Goal: Task Accomplishment & Management: Use online tool/utility

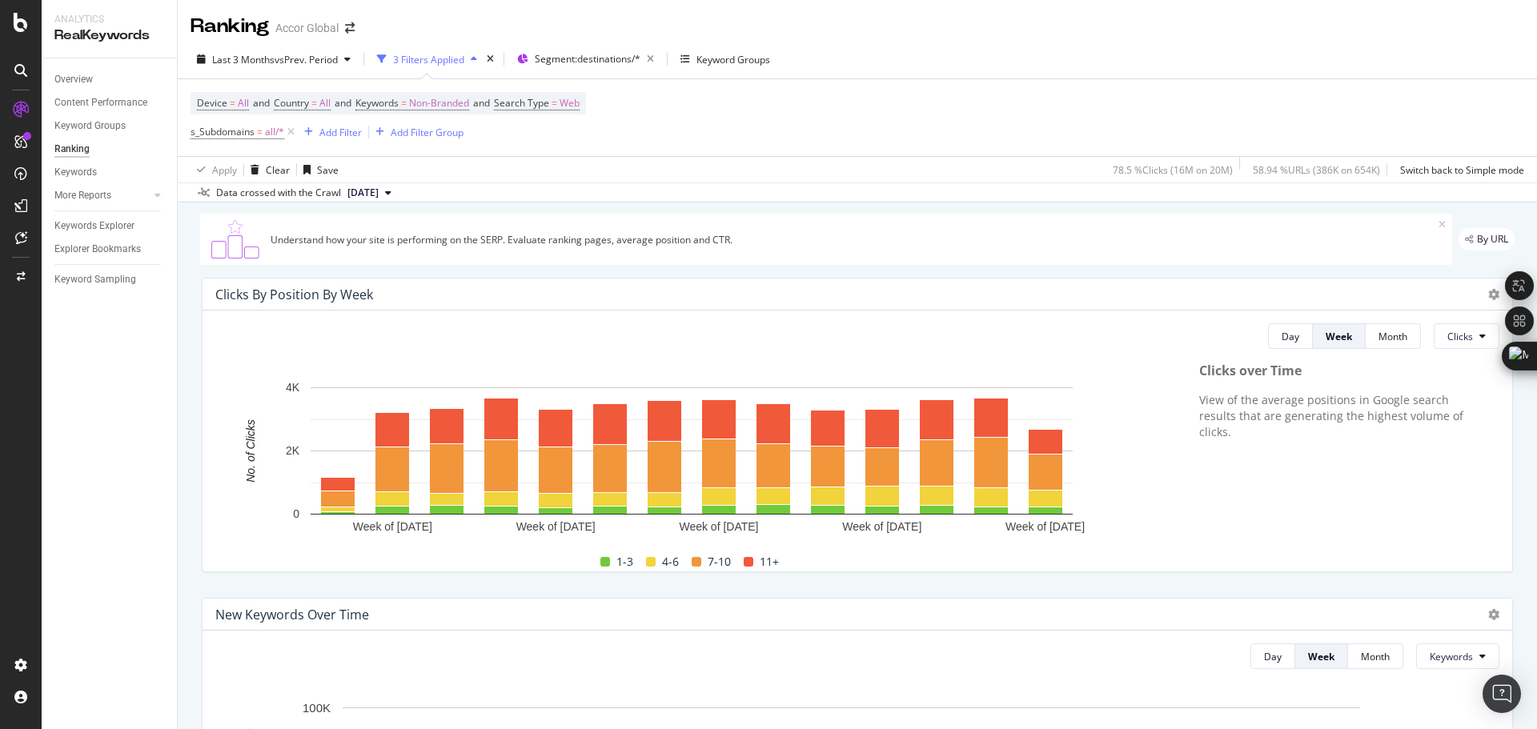
scroll to position [1513, 0]
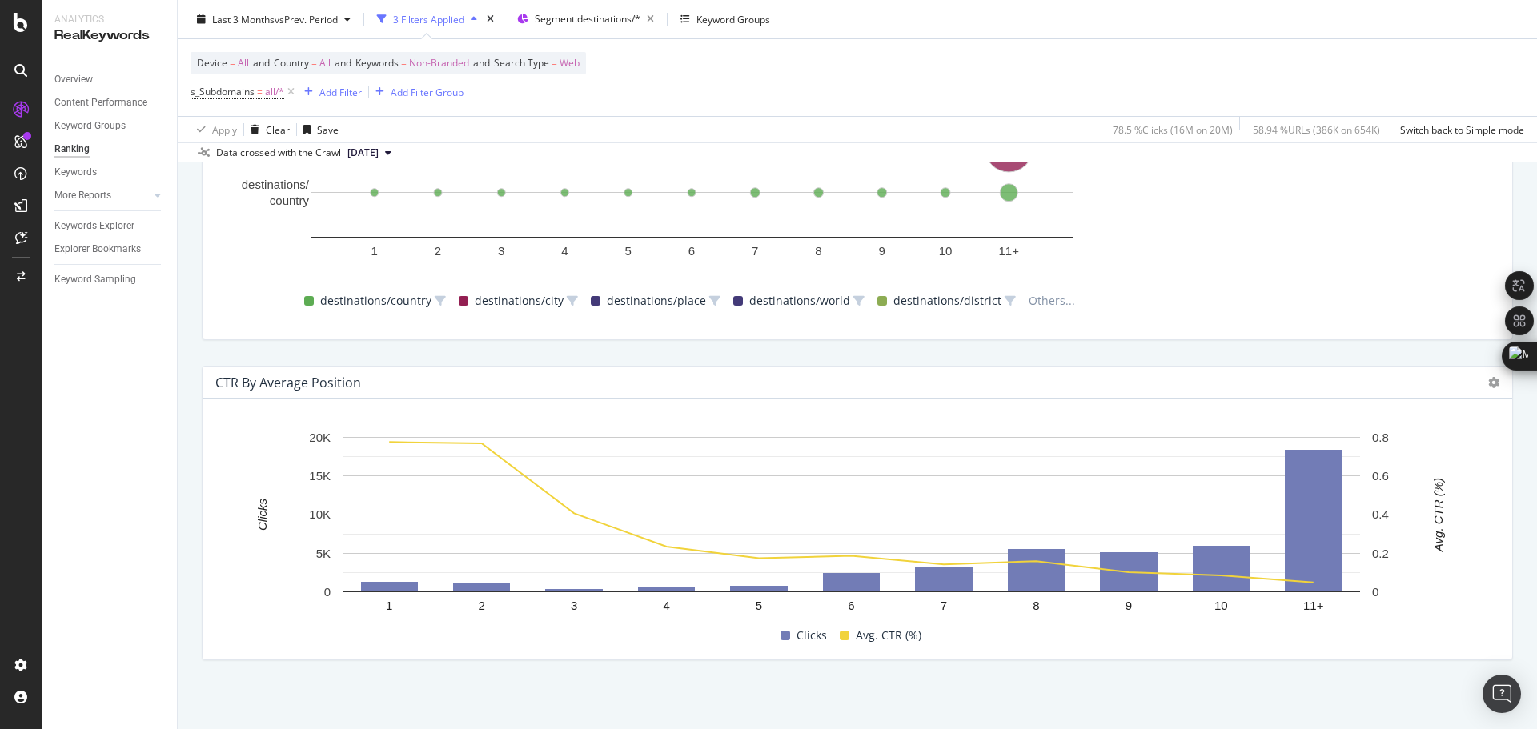
click at [1190, 352] on div "Growth Opportunities By: pagetype Level 2 Hold CTRL while clicking to filter th…" at bounding box center [857, 33] width 1331 height 641
click at [1489, 378] on icon at bounding box center [1494, 382] width 11 height 11
click at [1383, 372] on span "Table" at bounding box center [1403, 367] width 120 height 14
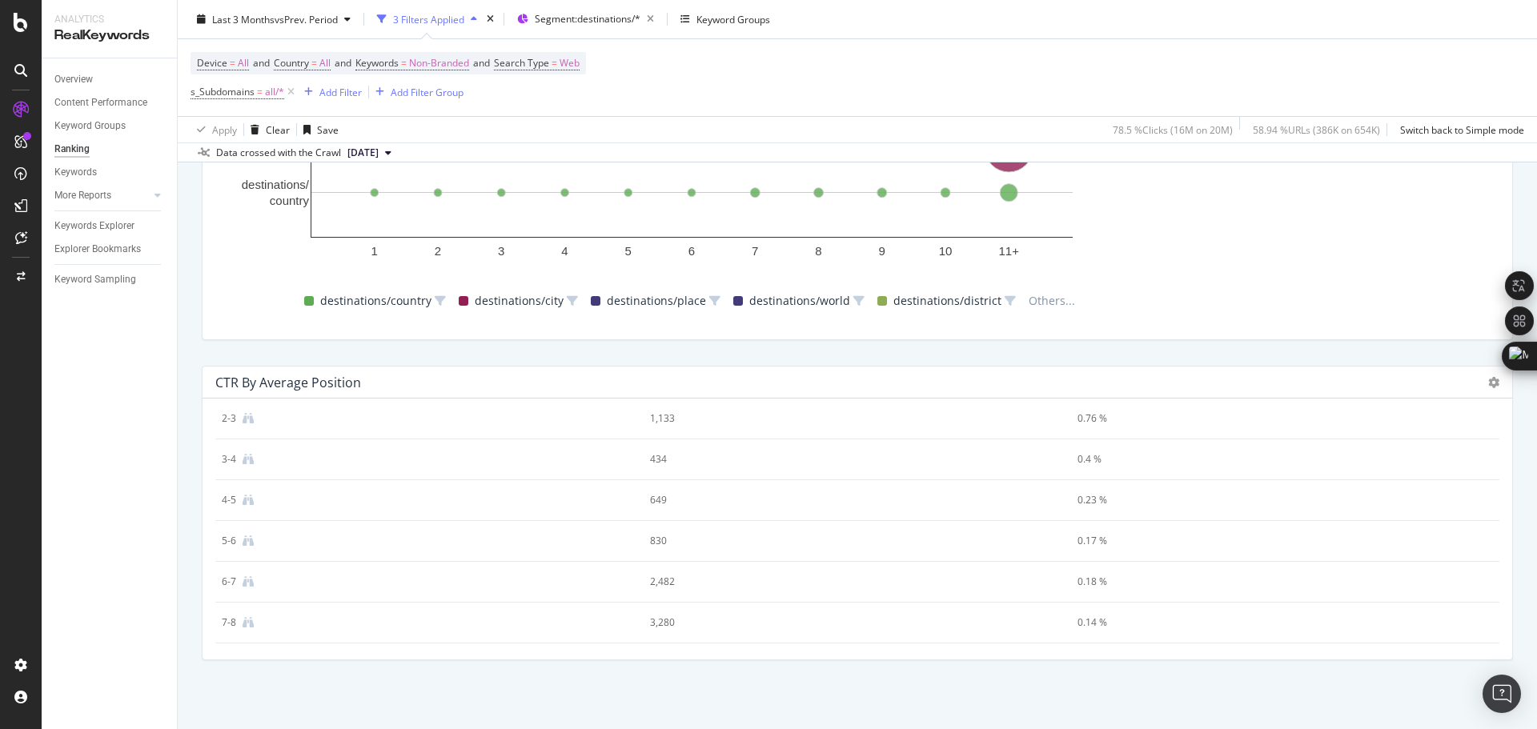
scroll to position [14, 0]
click at [1489, 386] on icon at bounding box center [1494, 382] width 11 height 11
click at [1378, 395] on span "Export as CSV" at bounding box center [1403, 398] width 120 height 14
click at [137, 577] on div "Overview Content Performance Keyword Groups Ranking Keywords More Reports Count…" at bounding box center [109, 393] width 135 height 671
click at [93, 520] on div "Overview Content Performance Keyword Groups Ranking Keywords More Reports Count…" at bounding box center [109, 393] width 135 height 671
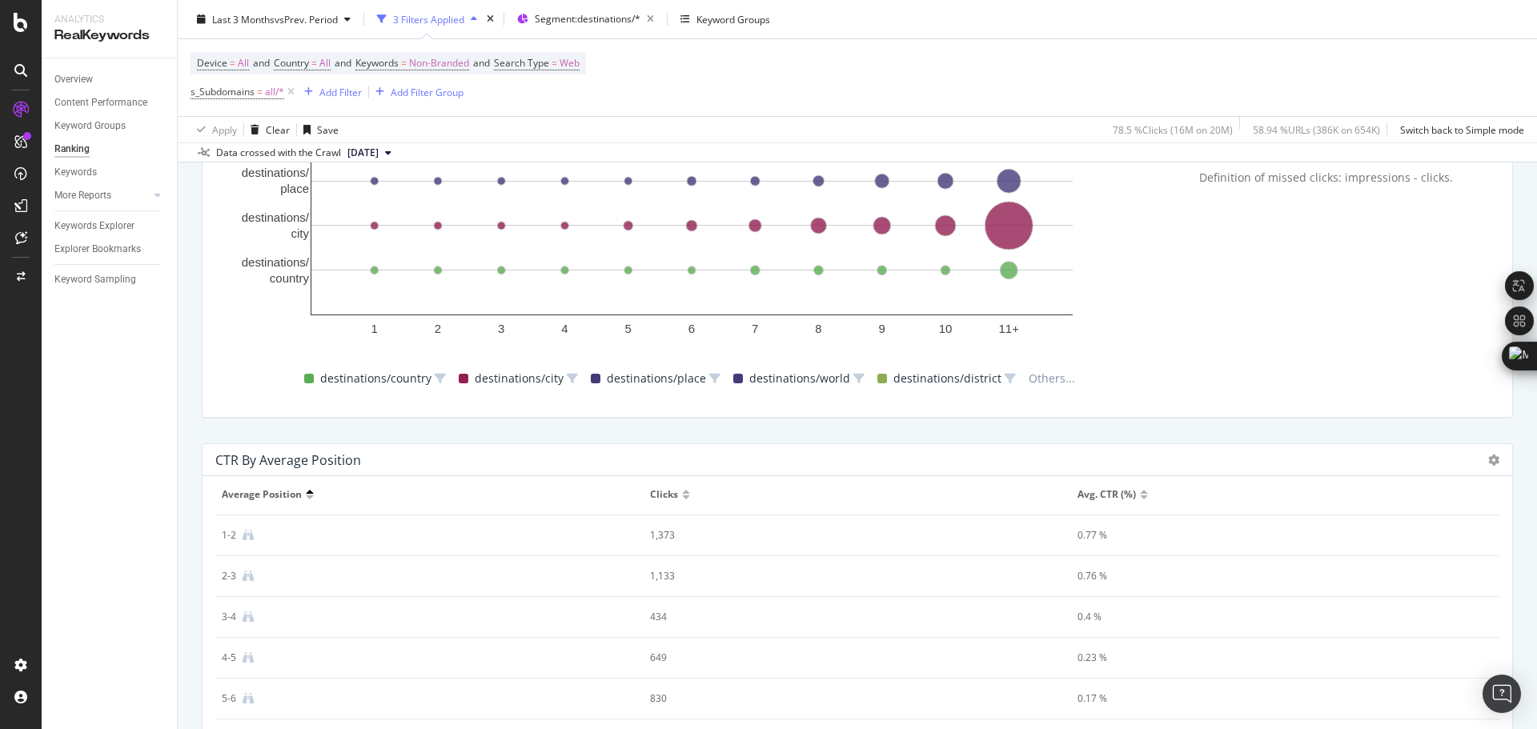
scroll to position [1193, 0]
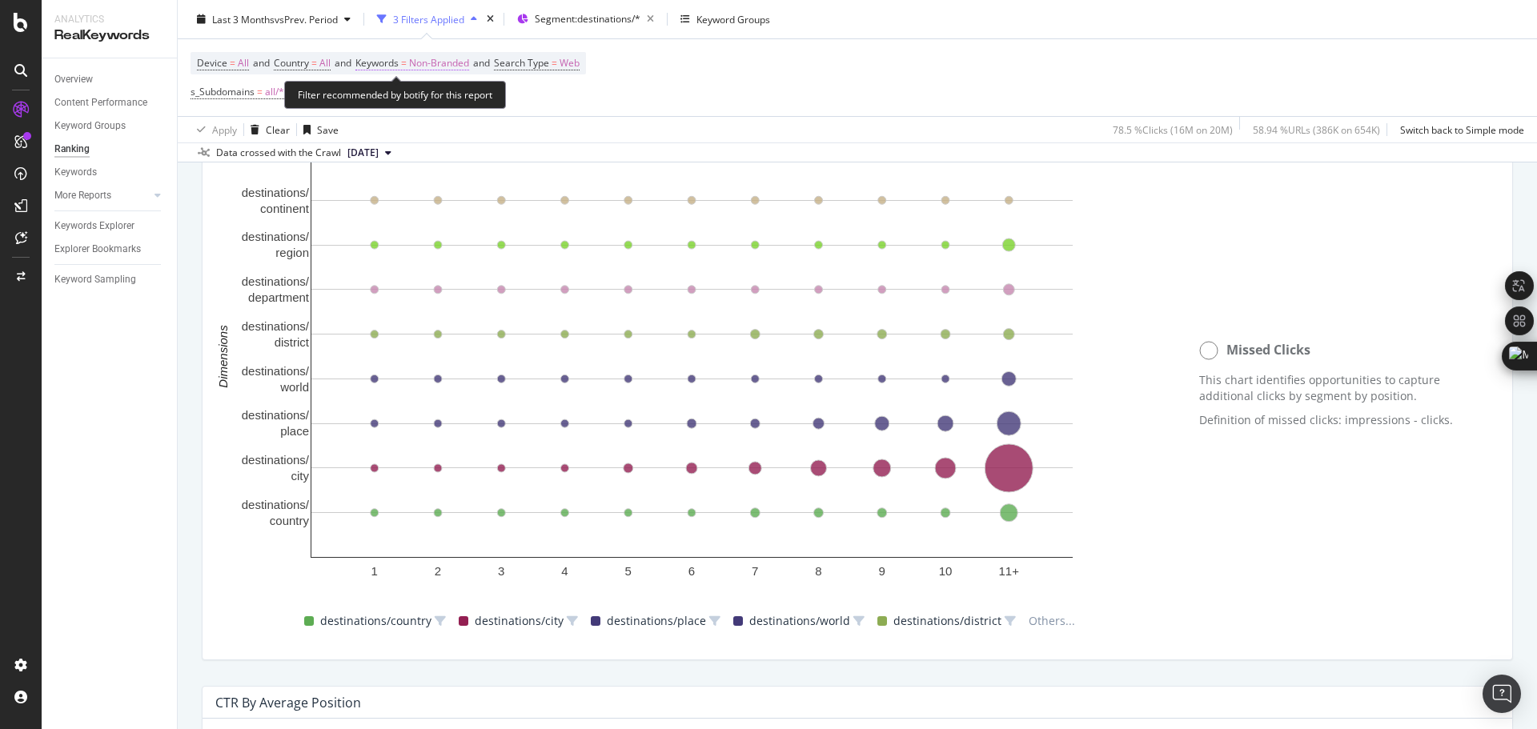
click at [448, 66] on span "Non-Branded" at bounding box center [439, 63] width 60 height 22
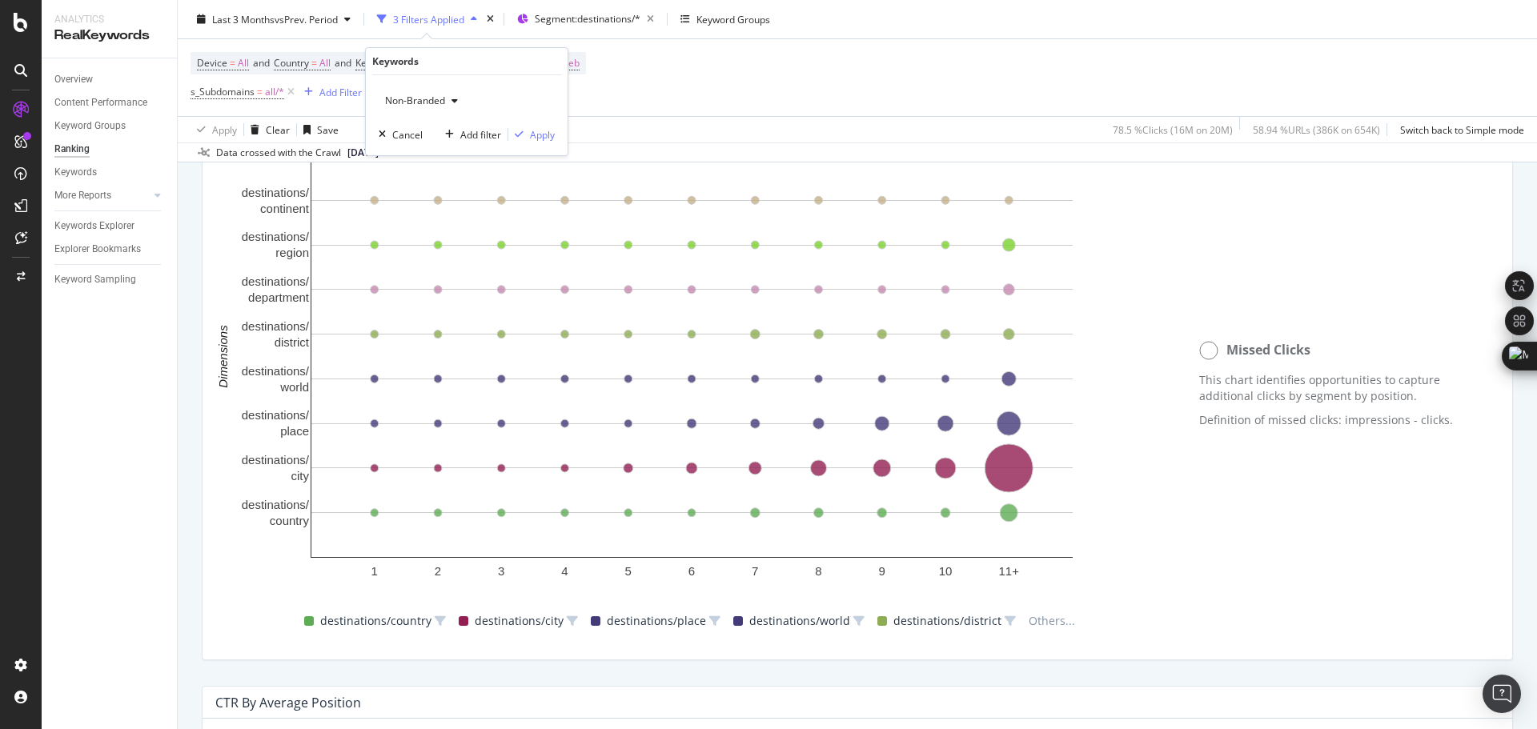
click at [429, 104] on span "Non-Branded" at bounding box center [412, 101] width 66 height 14
click at [386, 224] on div "All" at bounding box center [474, 225] width 189 height 23
click at [527, 134] on div "button" at bounding box center [519, 135] width 22 height 10
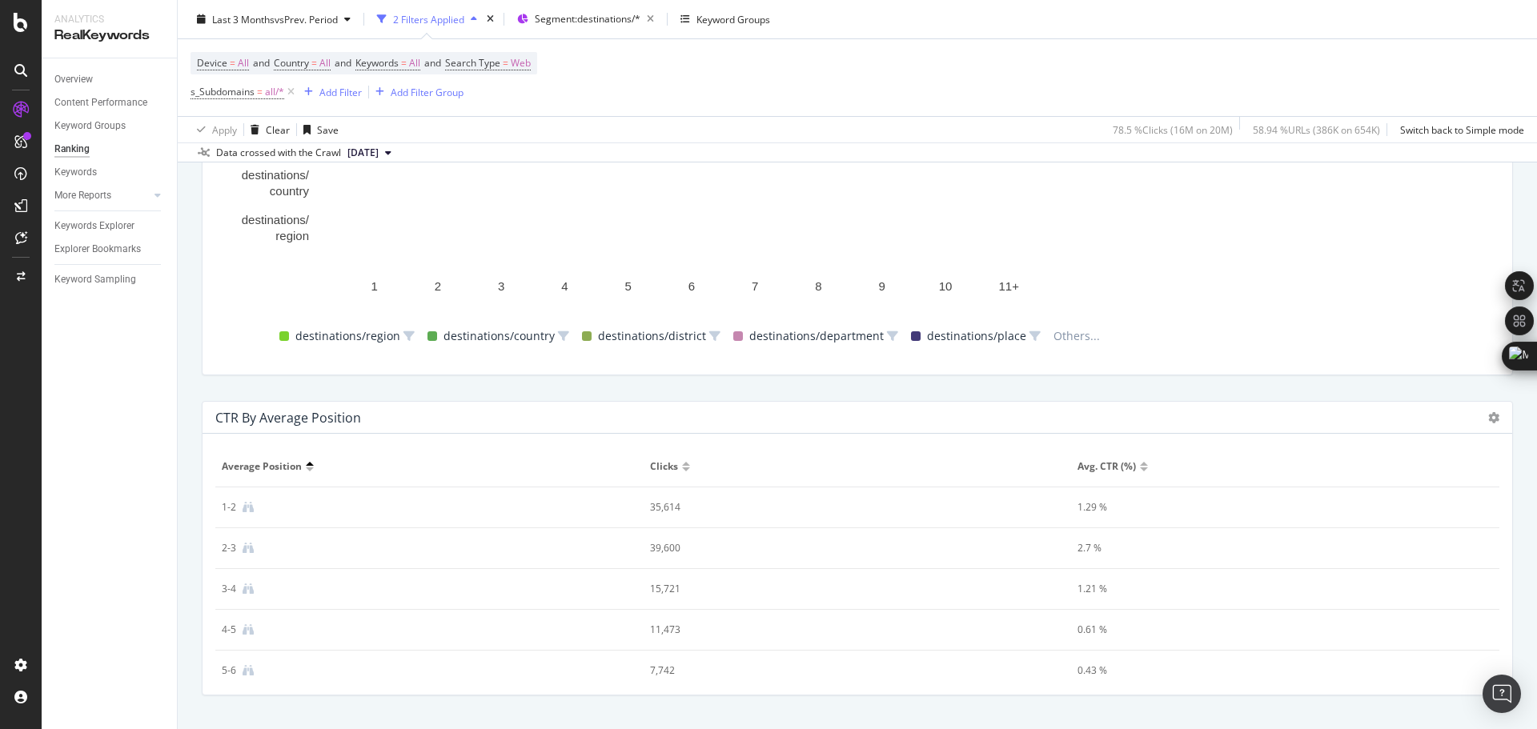
scroll to position [1513, 0]
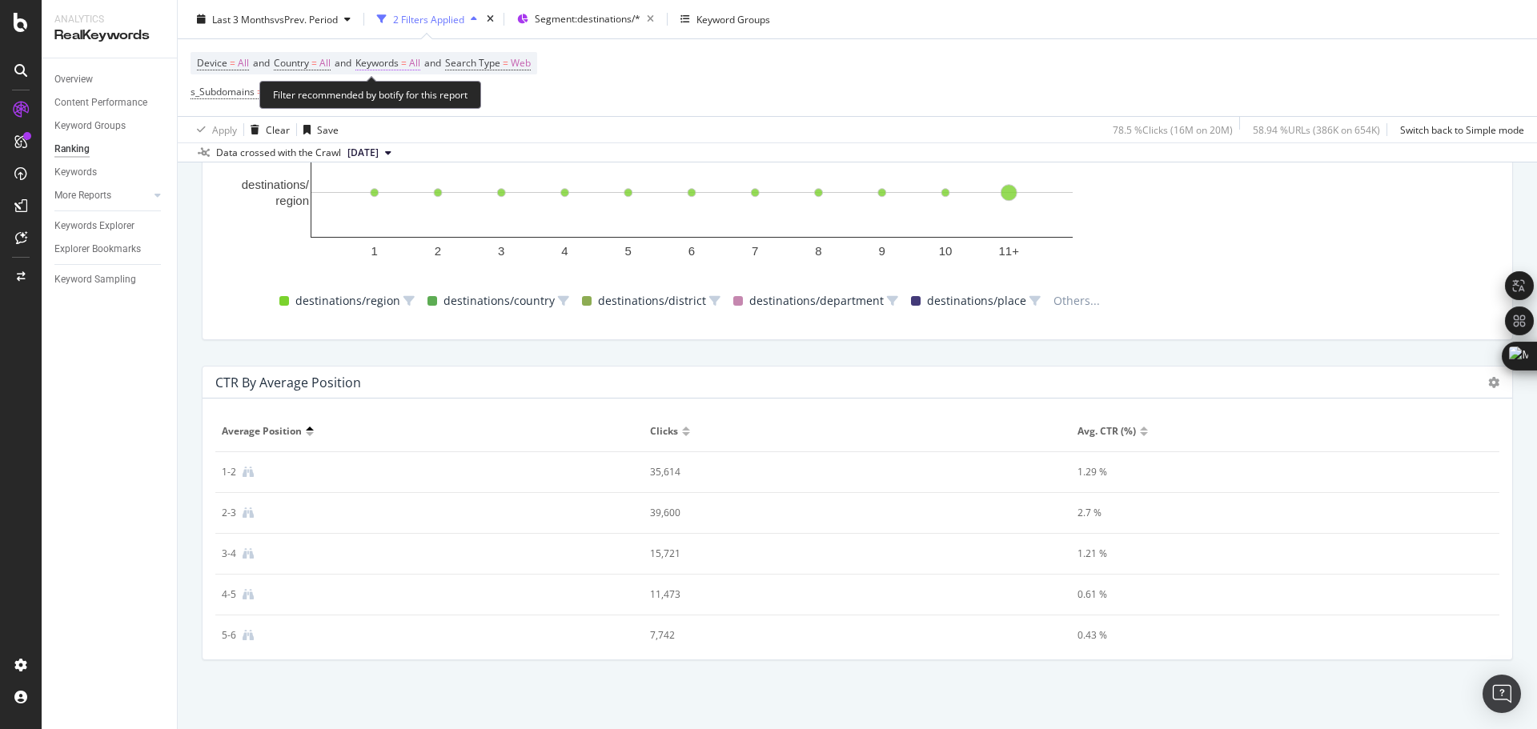
click at [388, 66] on span "Keywords" at bounding box center [377, 63] width 43 height 14
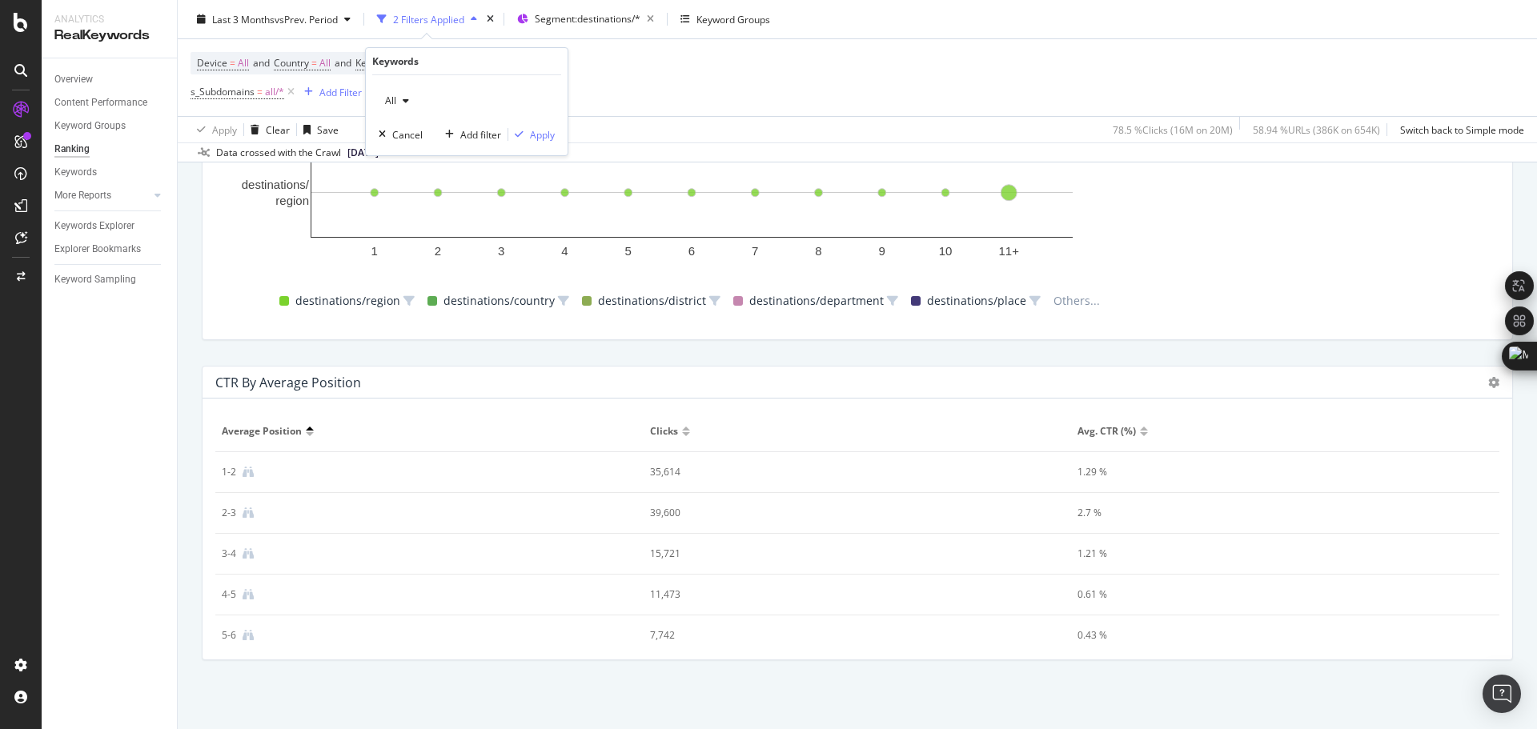
click at [408, 104] on icon "button" at bounding box center [406, 101] width 6 height 10
click at [429, 135] on span "Non-Branded" at bounding box center [473, 133] width 163 height 14
click at [536, 135] on div "Apply" at bounding box center [542, 135] width 25 height 14
